Goal: Find specific page/section: Find specific page/section

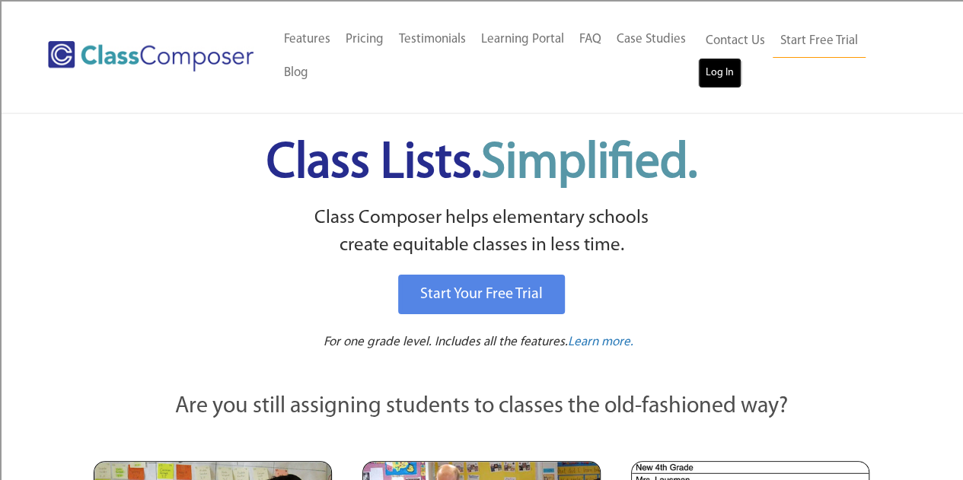
click at [735, 68] on link "Log In" at bounding box center [719, 73] width 43 height 30
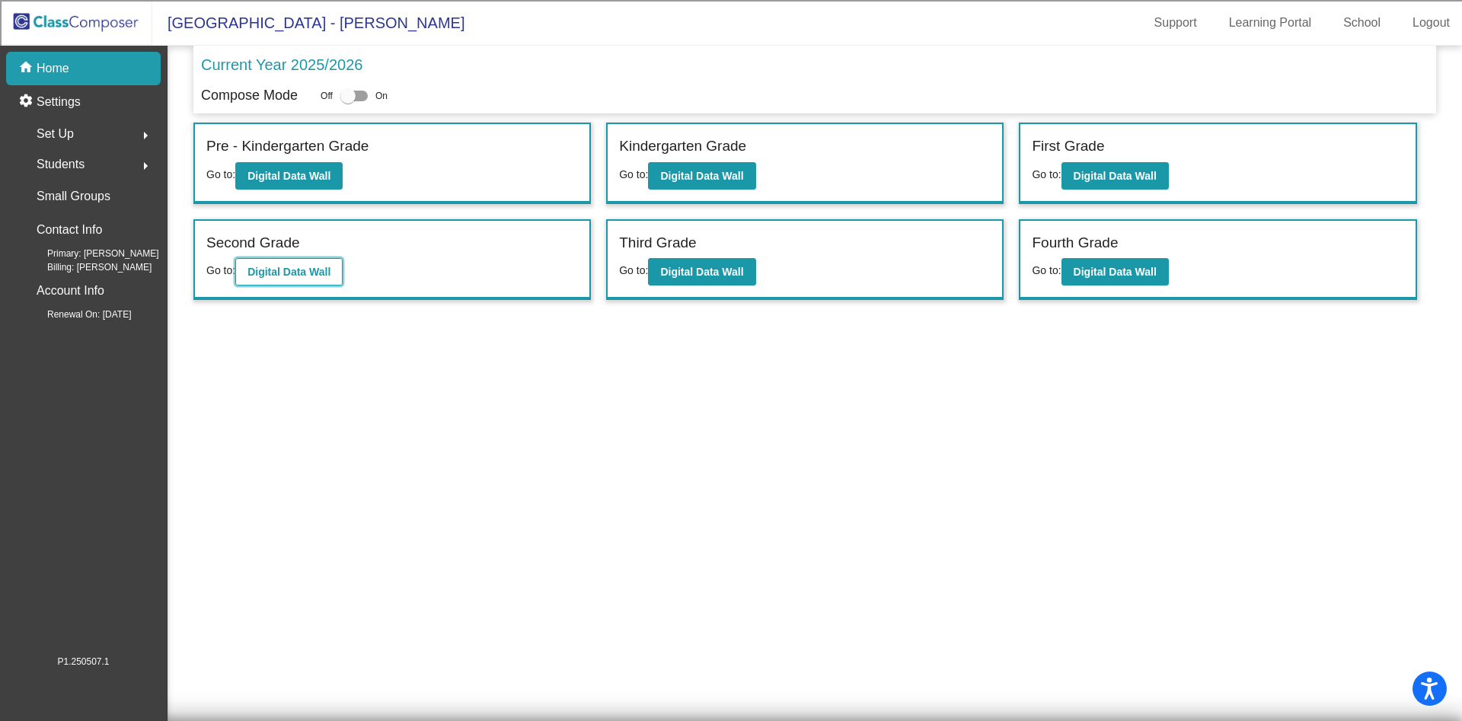
click at [273, 271] on b "Digital Data Wall" at bounding box center [288, 272] width 83 height 12
